Goal: Information Seeking & Learning: Compare options

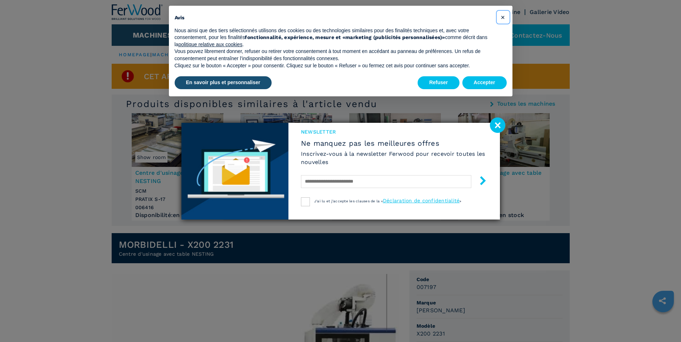
click at [500, 19] on button "×" at bounding box center [503, 16] width 11 height 11
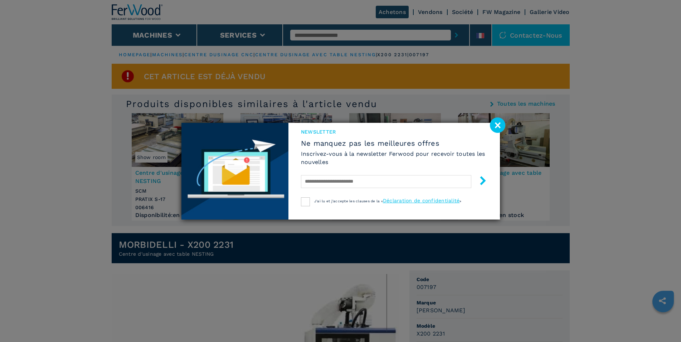
click at [495, 124] on image at bounding box center [497, 124] width 15 height 15
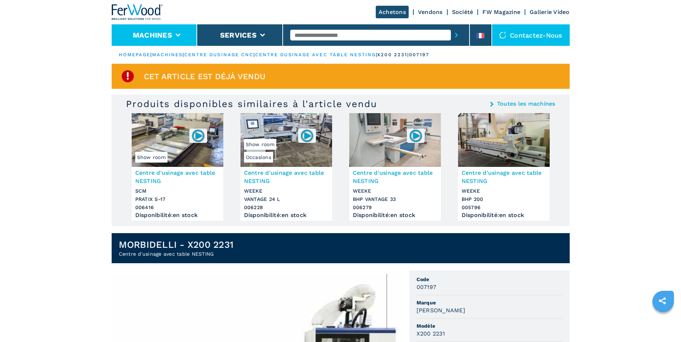
click at [143, 33] on button "Machines" at bounding box center [152, 35] width 39 height 9
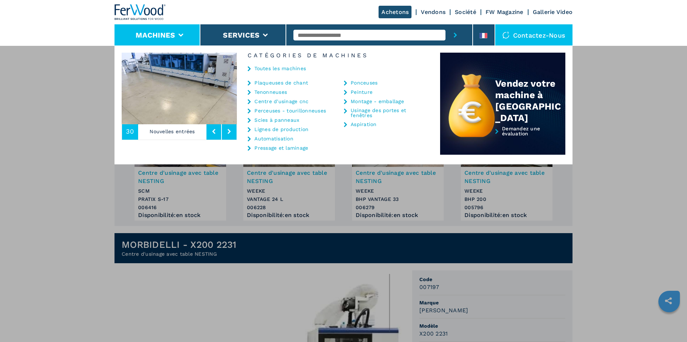
click at [290, 100] on link "Centre d'usinage cnc" at bounding box center [282, 101] width 54 height 5
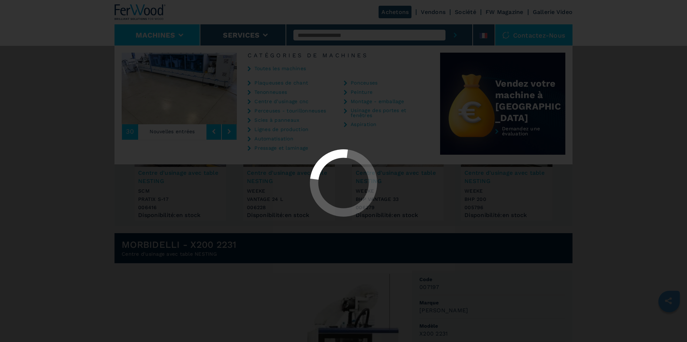
select select "**********"
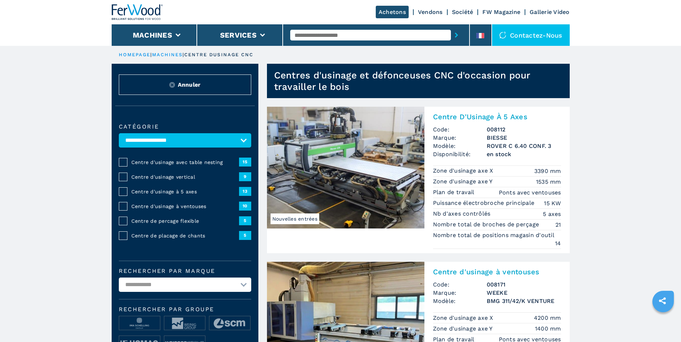
click at [193, 194] on span "Centre d'usinage à 5 axes" at bounding box center [185, 191] width 108 height 7
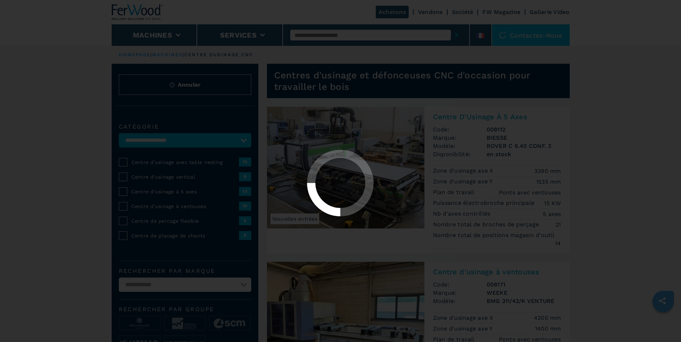
select select "**********"
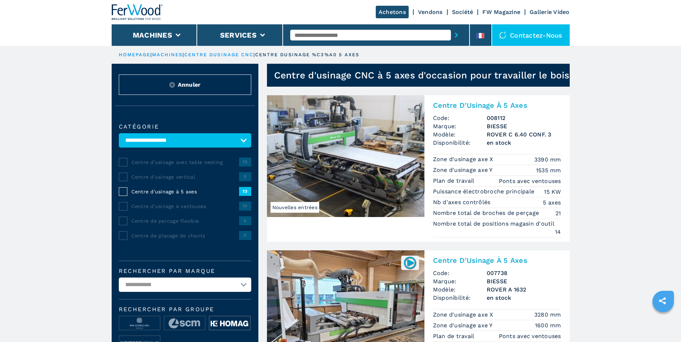
scroll to position [73, 0]
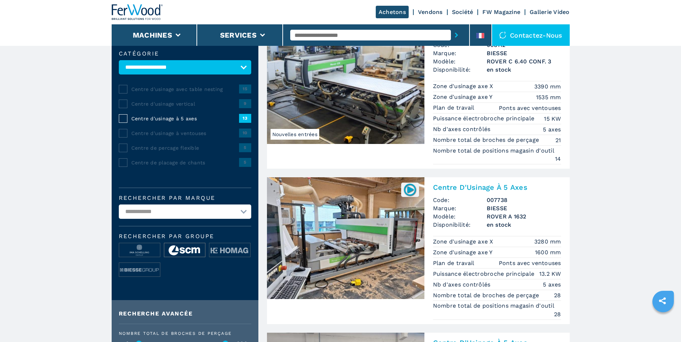
click at [191, 252] on img at bounding box center [184, 250] width 41 height 14
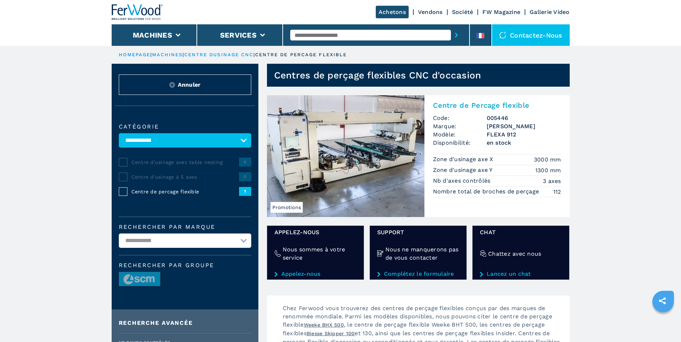
click at [119, 133] on select "**********" at bounding box center [185, 140] width 132 height 14
select select
click option "**********" at bounding box center [0, 0] width 0 height 0
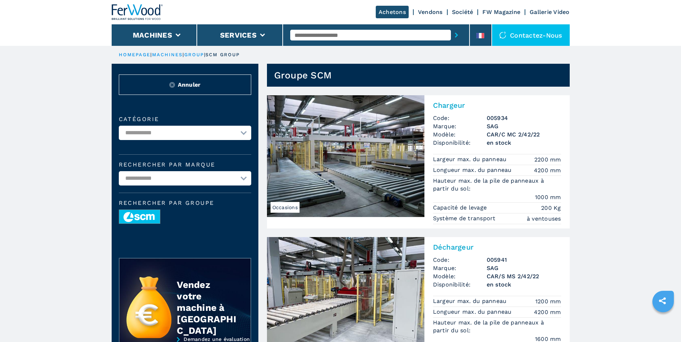
click at [150, 217] on img at bounding box center [139, 217] width 41 height 14
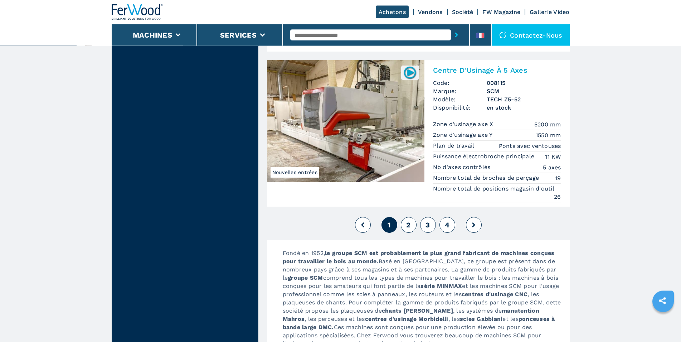
scroll to position [1716, 0]
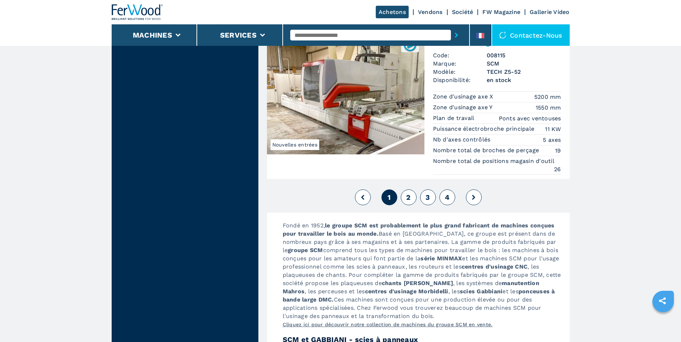
click at [408, 202] on button "2" at bounding box center [409, 197] width 16 height 16
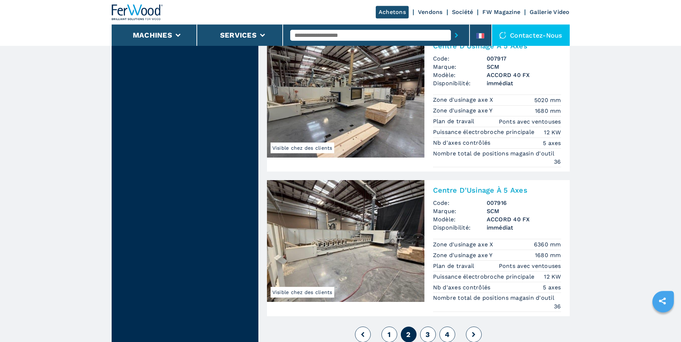
scroll to position [1534, 0]
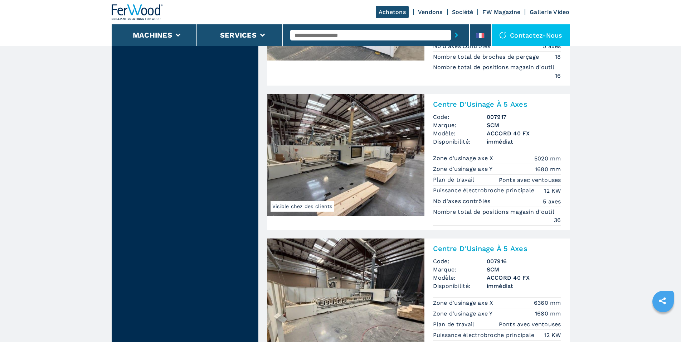
click at [458, 100] on h2 "Centre D'Usinage À 5 Axes" at bounding box center [497, 104] width 128 height 9
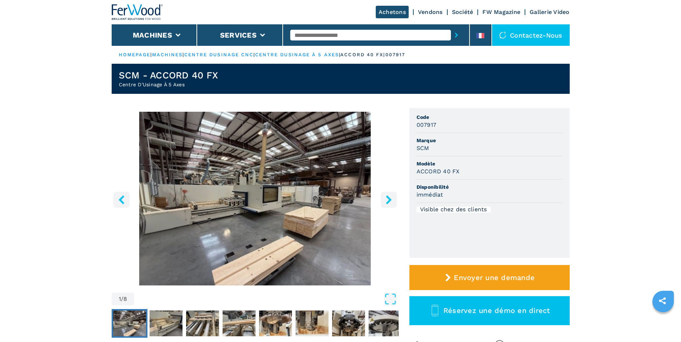
click at [384, 199] on button "right-button" at bounding box center [389, 200] width 16 height 16
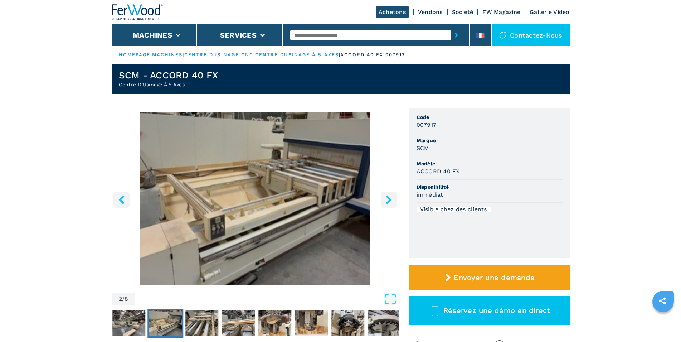
click at [384, 199] on button "right-button" at bounding box center [389, 200] width 16 height 16
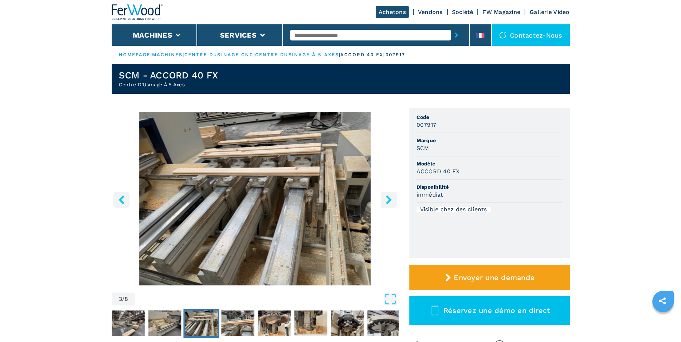
click at [384, 199] on button "right-button" at bounding box center [389, 200] width 16 height 16
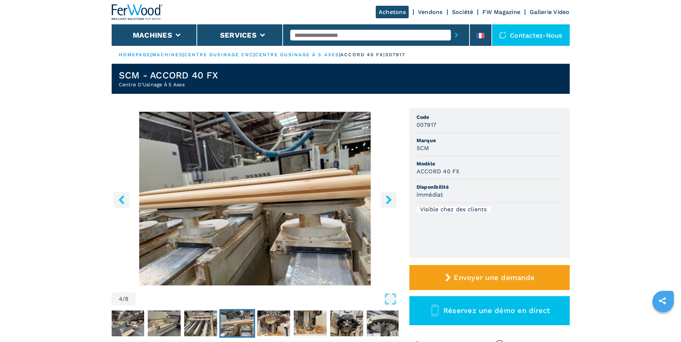
click at [384, 199] on button "right-button" at bounding box center [389, 200] width 16 height 16
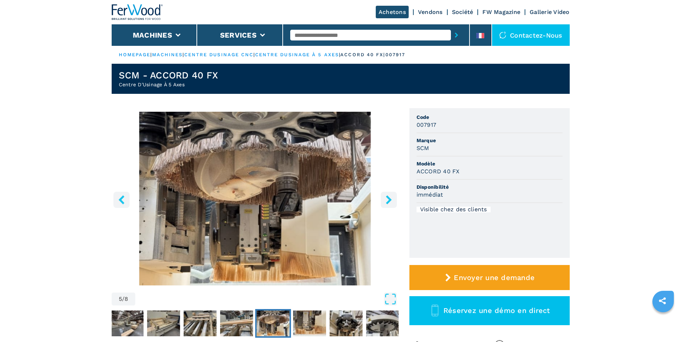
click at [384, 199] on button "right-button" at bounding box center [389, 200] width 16 height 16
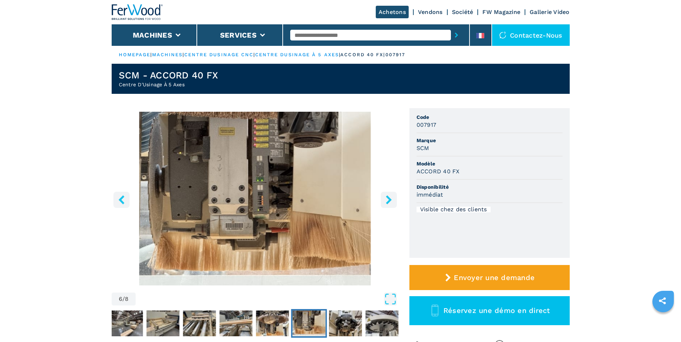
click at [384, 199] on button "right-button" at bounding box center [389, 200] width 16 height 16
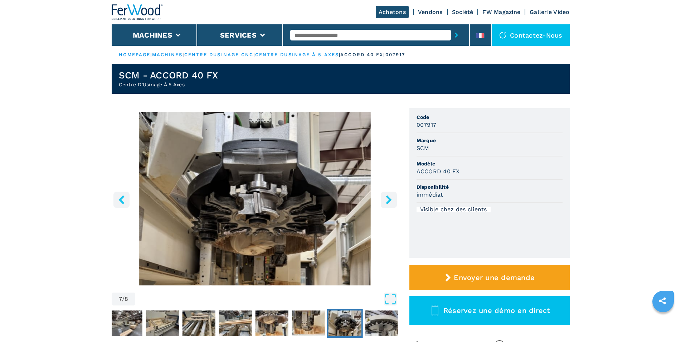
click at [384, 199] on button "right-button" at bounding box center [389, 200] width 16 height 16
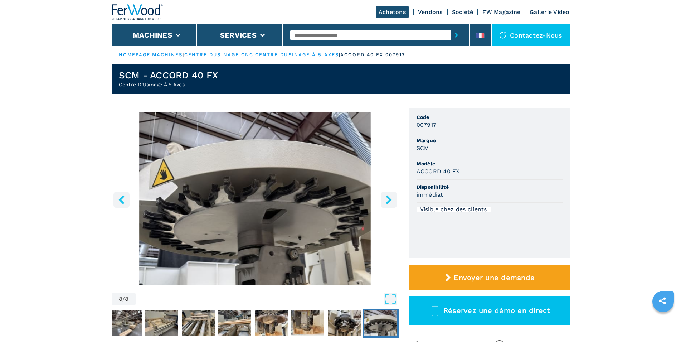
click at [384, 199] on button "right-button" at bounding box center [389, 200] width 16 height 16
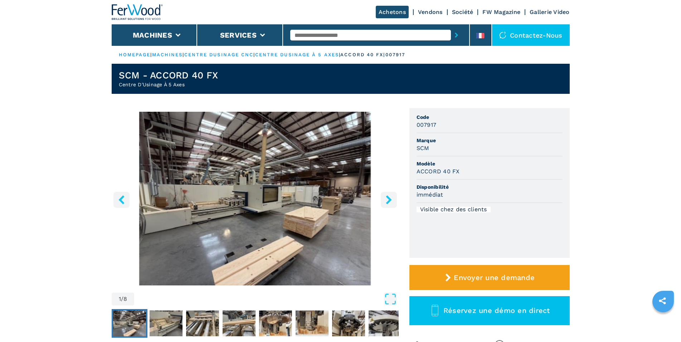
click at [384, 199] on button "right-button" at bounding box center [389, 200] width 16 height 16
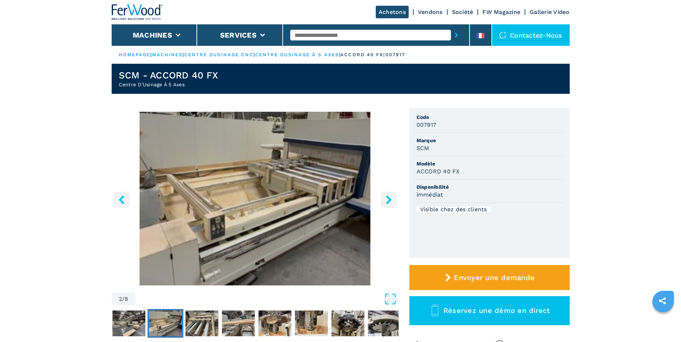
click at [384, 199] on button "right-button" at bounding box center [389, 200] width 16 height 16
